Goal: Transaction & Acquisition: Purchase product/service

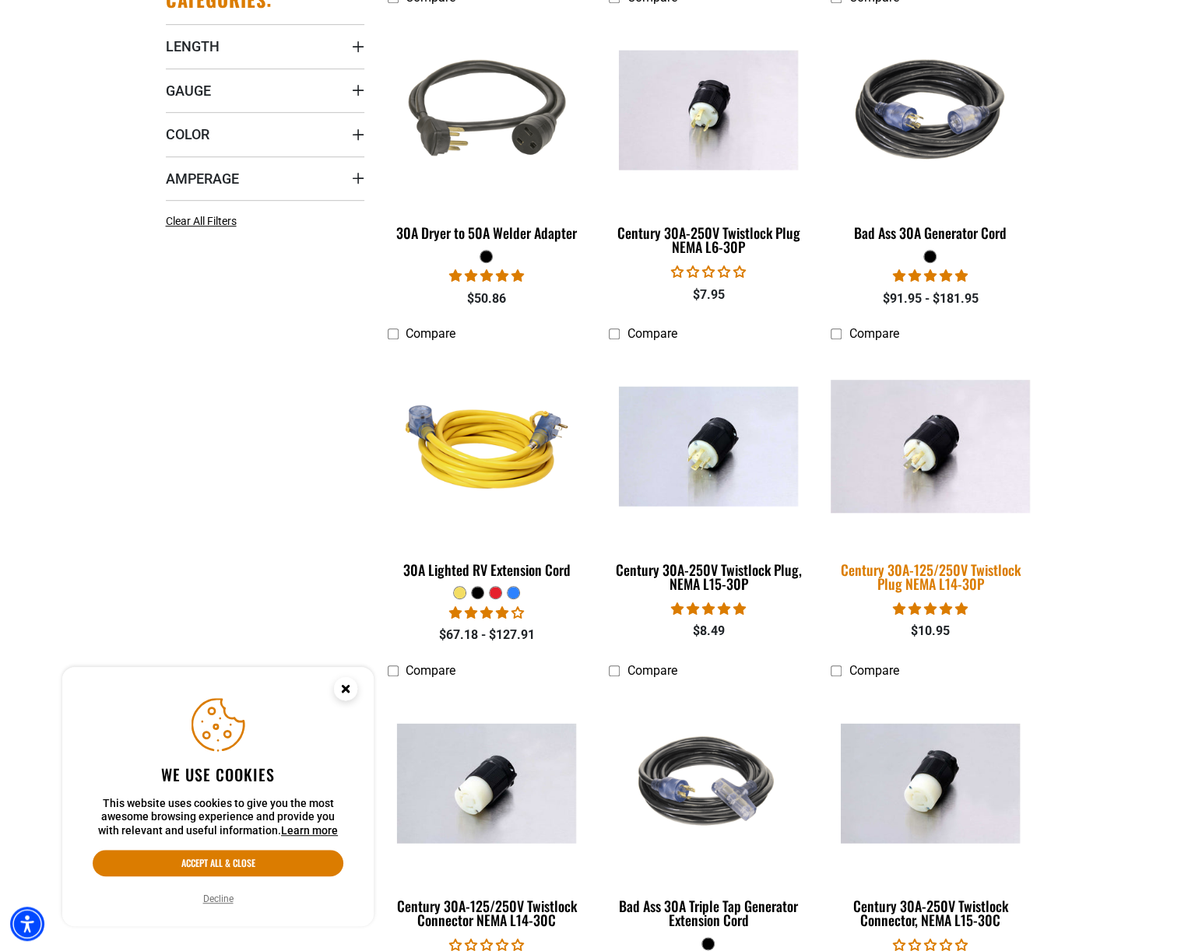
scroll to position [467, 0]
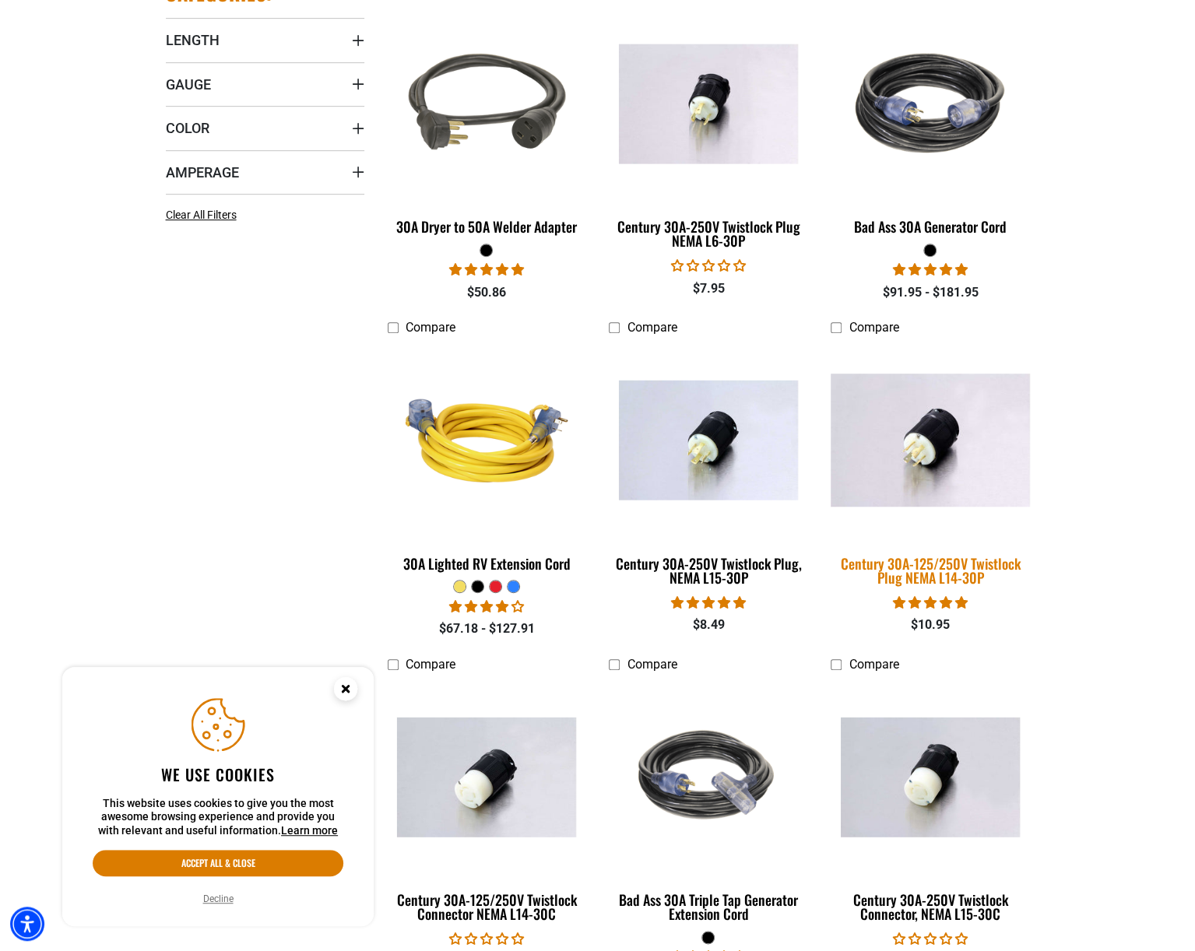
click at [931, 562] on div "Century 30A-125/250V Twistlock Plug NEMA L14-30P" at bounding box center [930, 571] width 199 height 28
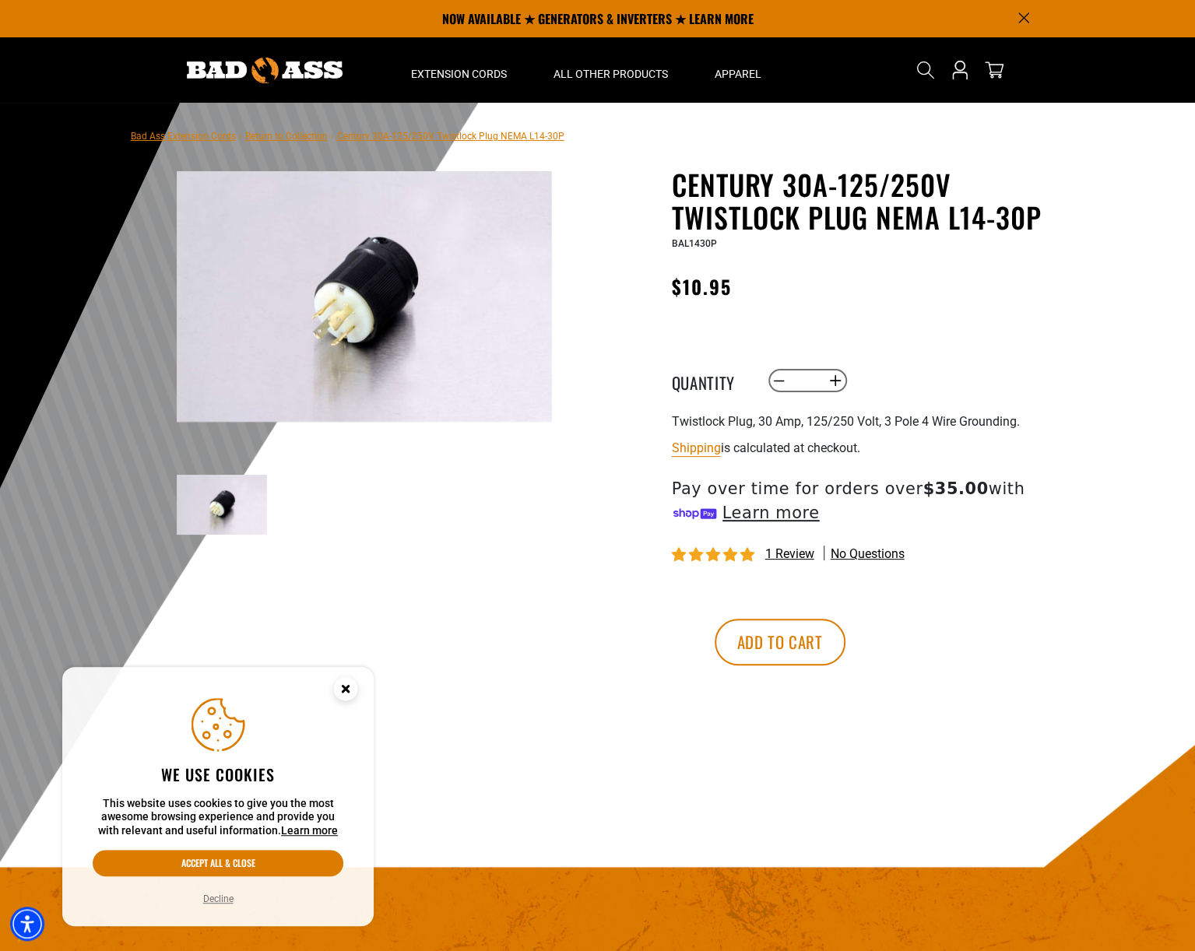
click at [928, 220] on h1 "Century 30A-125/250V Twistlock Plug NEMA L14-30P" at bounding box center [863, 200] width 382 height 65
drag, startPoint x: 879, startPoint y: 221, endPoint x: 1037, endPoint y: 224, distance: 158.1
click at [1038, 223] on h1 "Century 30A-125/250V Twistlock Plug NEMA L14-30P" at bounding box center [863, 200] width 382 height 65
copy h1 "NEMA L14-30P"
